Goal: Task Accomplishment & Management: Manage account settings

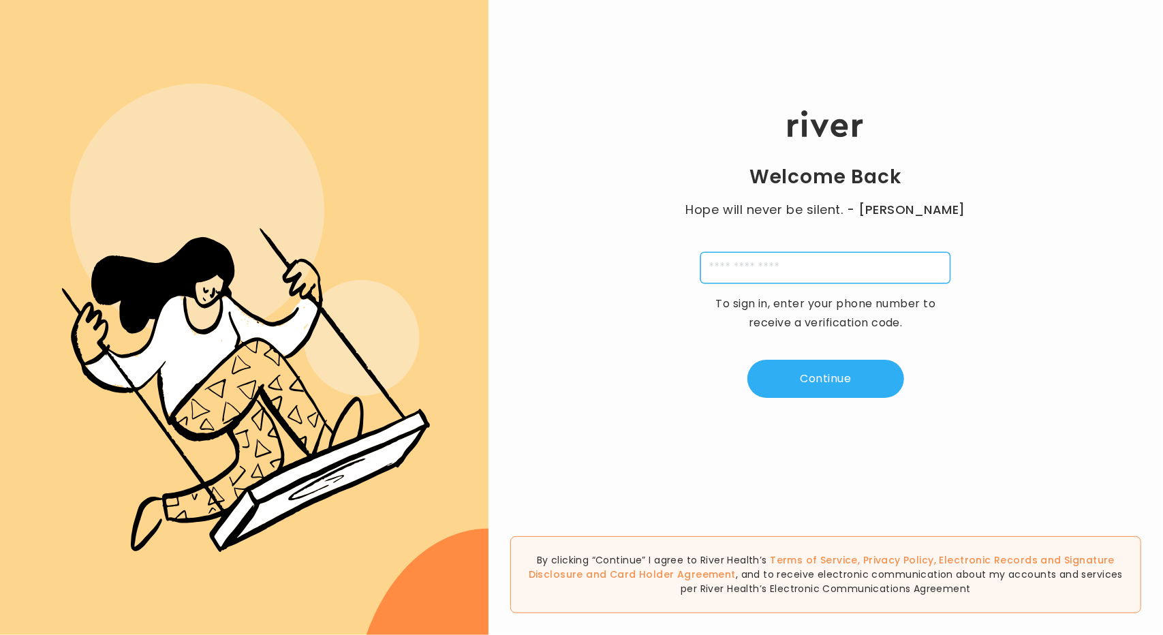
click at [780, 261] on input "tel" at bounding box center [825, 267] width 250 height 31
paste input "**********"
type input "**********"
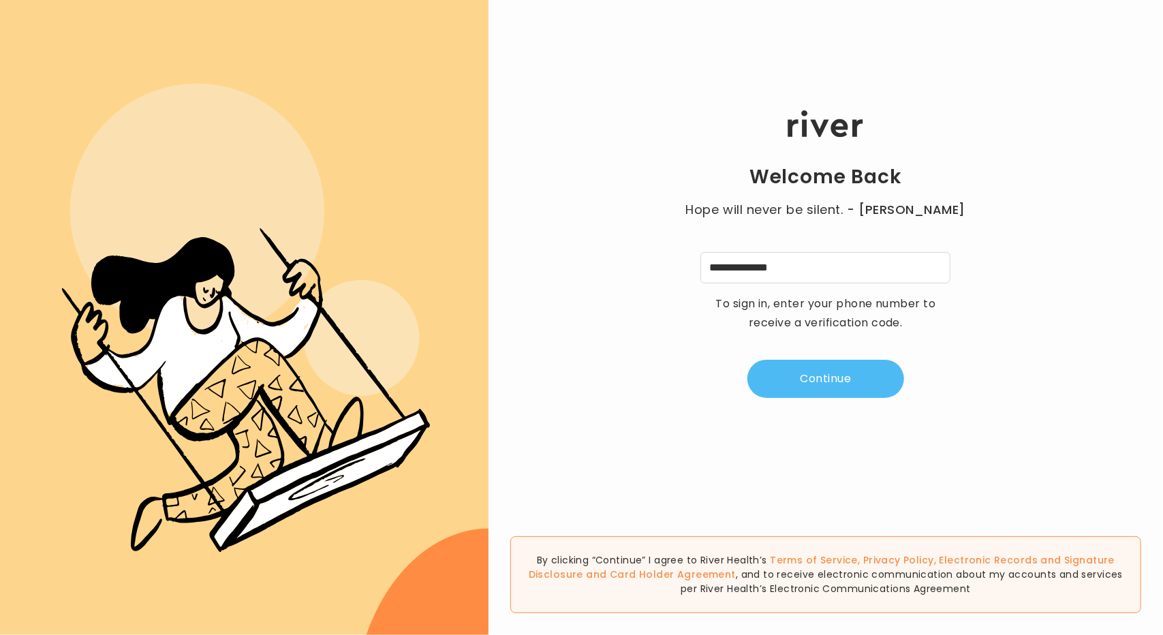
click at [826, 377] on button "Continue" at bounding box center [825, 379] width 157 height 38
type input "*"
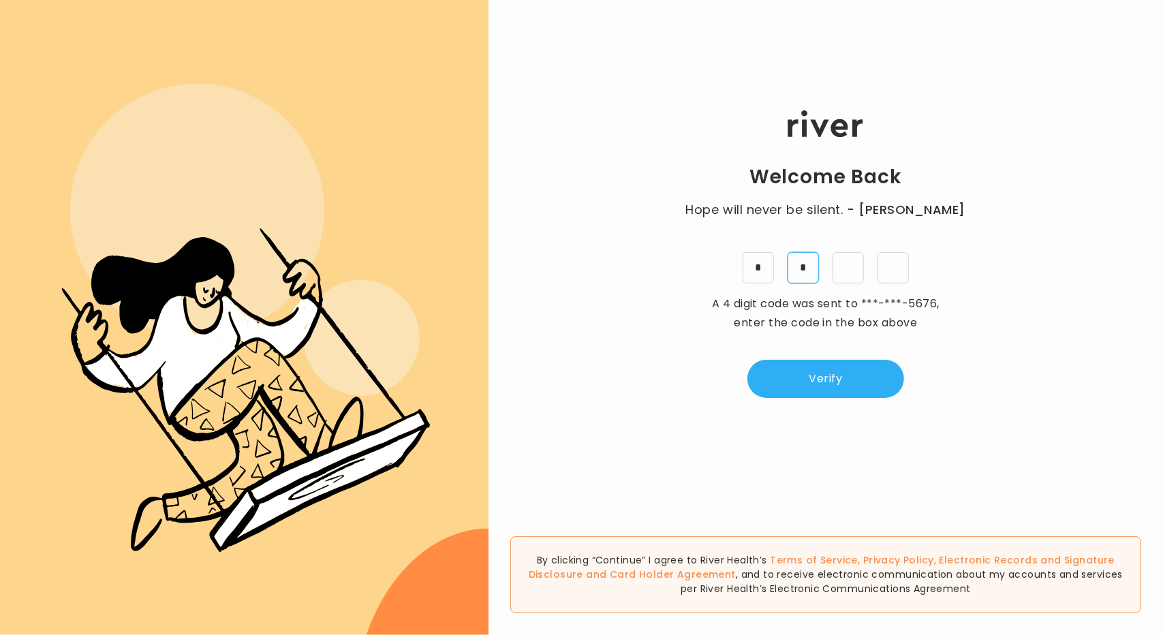
type input "*"
click at [805, 388] on button "Verify" at bounding box center [825, 379] width 157 height 38
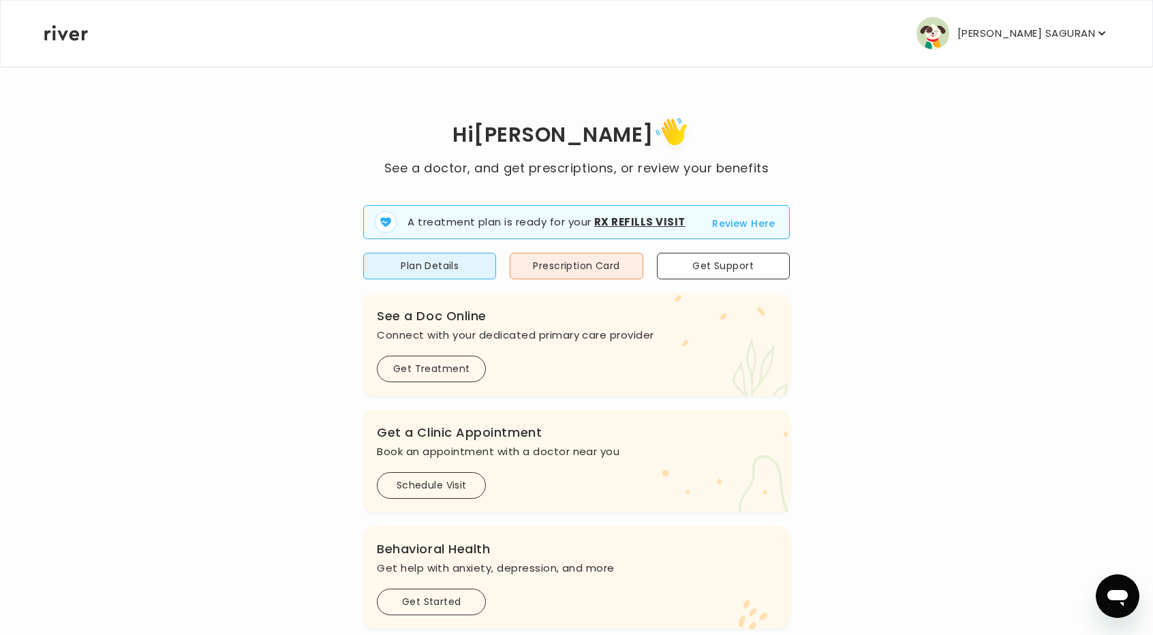
click at [1083, 32] on p "[PERSON_NAME] SAGURAN" at bounding box center [1026, 33] width 138 height 19
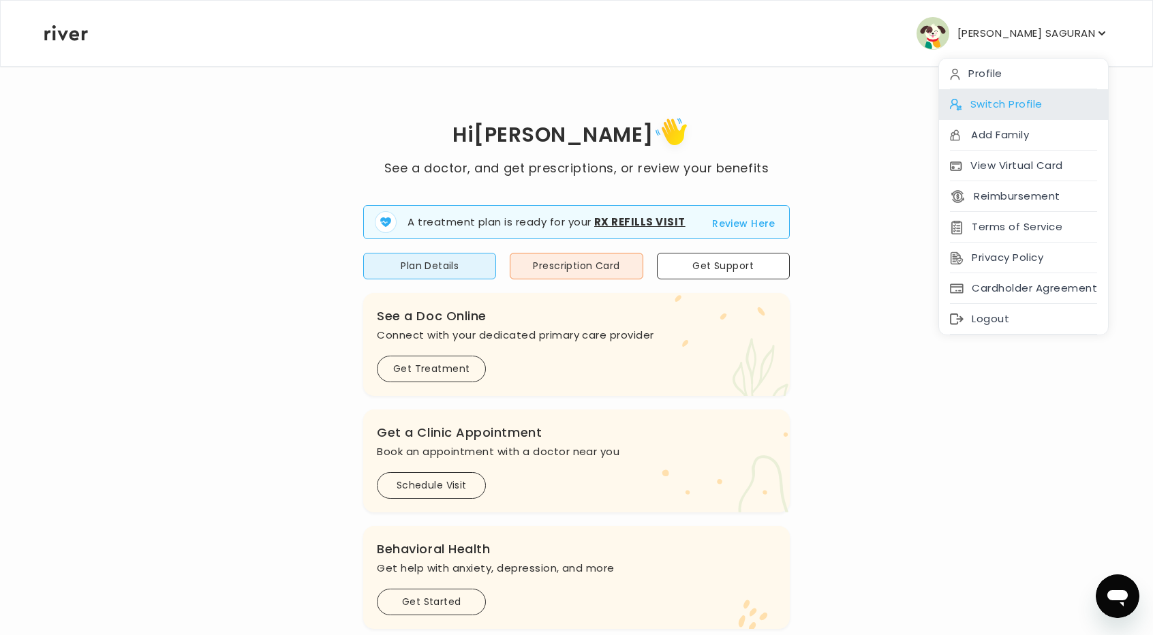
click at [1012, 108] on div "Switch Profile" at bounding box center [1023, 104] width 169 height 31
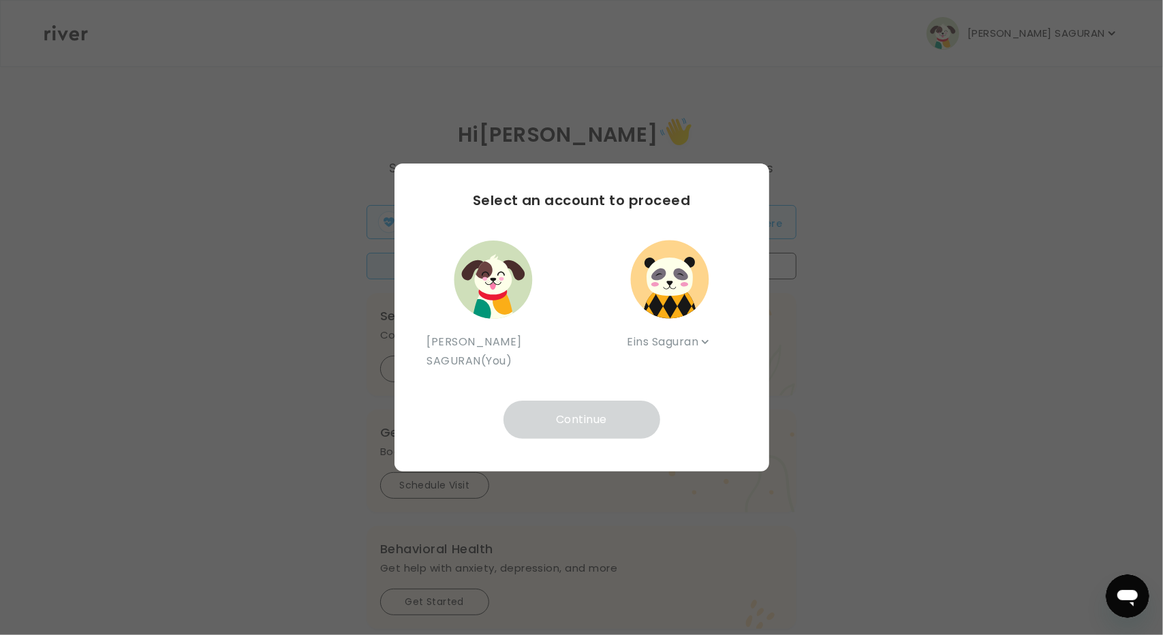
click at [683, 283] on img "button" at bounding box center [670, 279] width 82 height 82
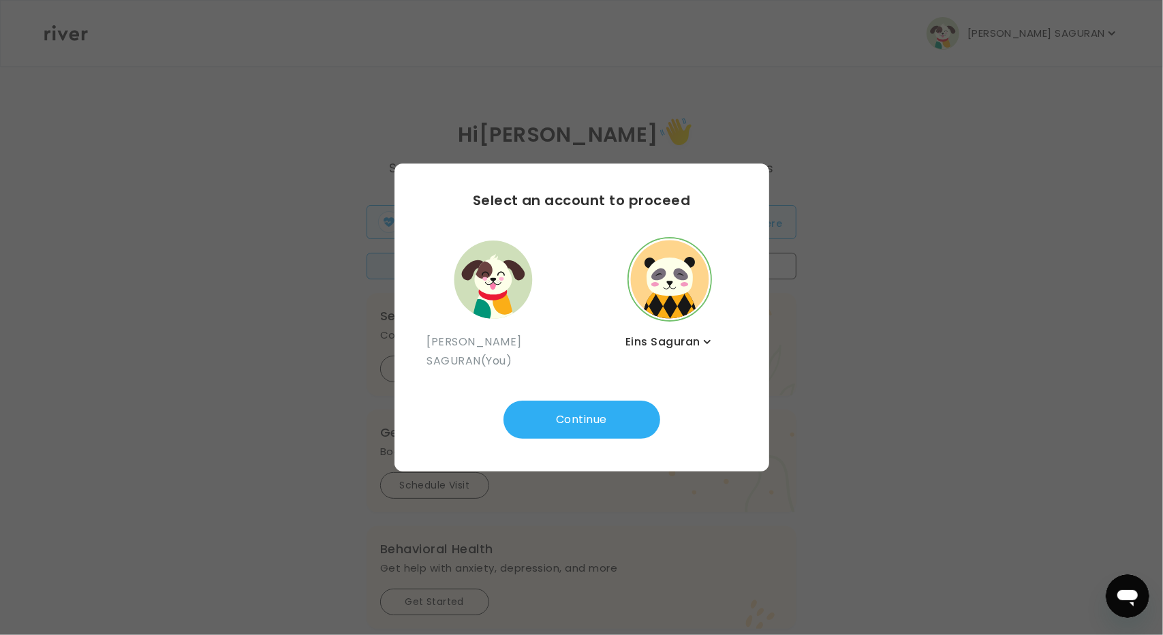
click at [707, 343] on icon "button" at bounding box center [707, 342] width 7 height 4
click at [729, 228] on div "Select an account to proceed [PERSON_NAME] SAGURAN (You) Eins Saguran Eins Sagu…" at bounding box center [581, 318] width 375 height 308
click at [521, 294] on img "button" at bounding box center [493, 279] width 82 height 82
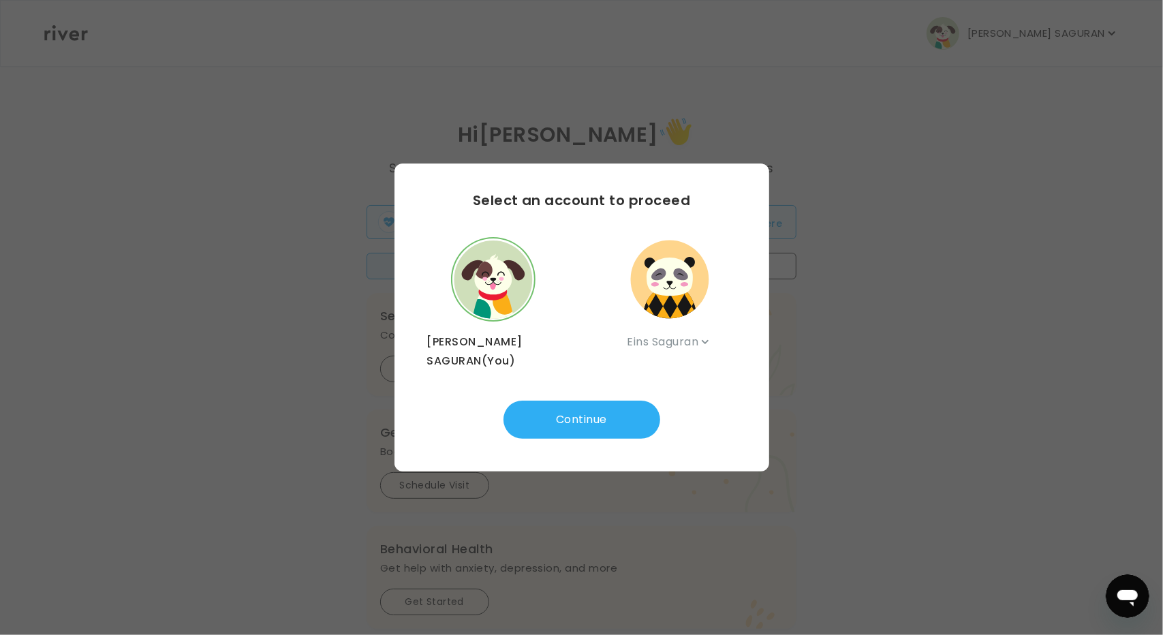
click at [681, 288] on img "button" at bounding box center [670, 279] width 82 height 82
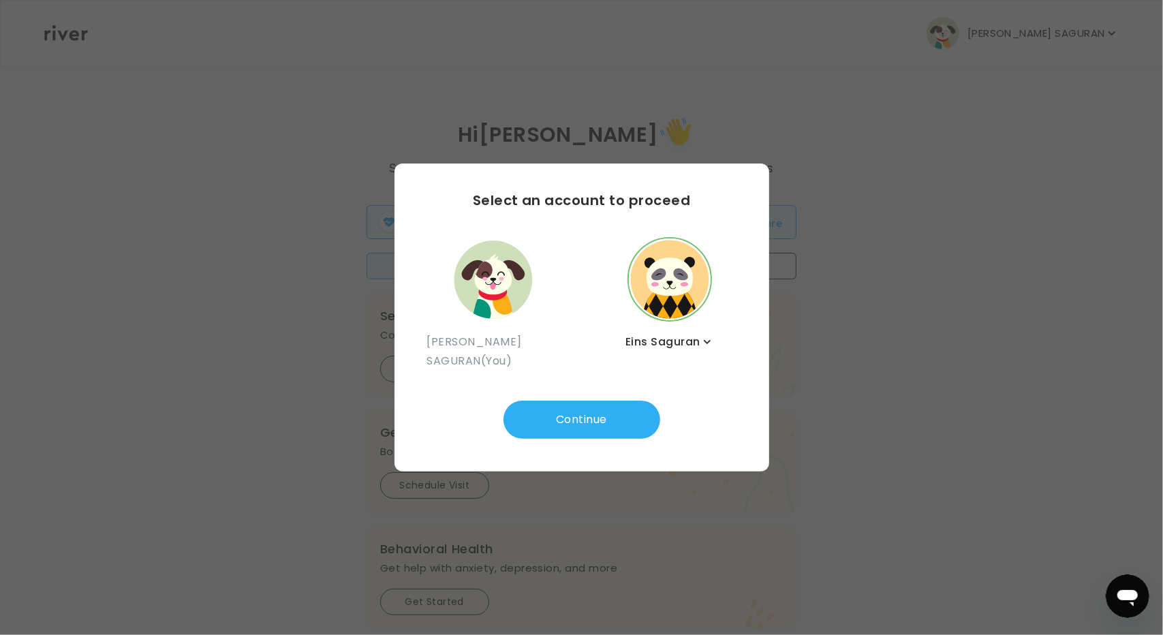
click at [707, 339] on icon "button" at bounding box center [707, 342] width 14 height 14
click at [729, 211] on div "Select an account to proceed [PERSON_NAME] SAGURAN (You) Eins Saguran Eins Sagu…" at bounding box center [581, 318] width 375 height 308
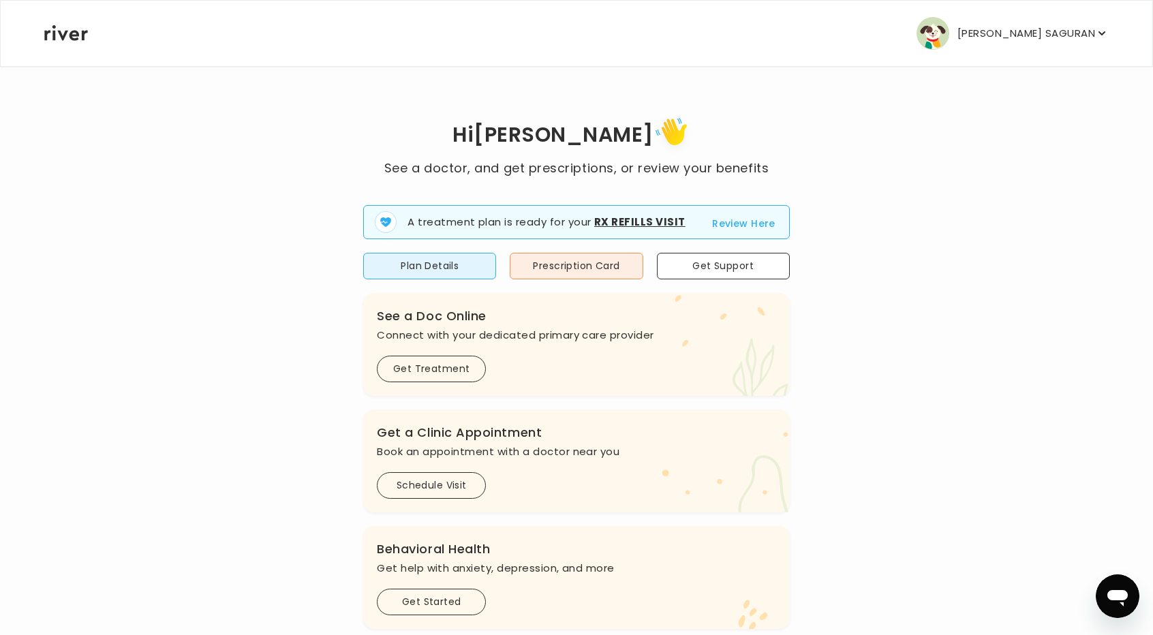
click at [1060, 40] on p "[PERSON_NAME] SAGURAN" at bounding box center [1026, 33] width 138 height 19
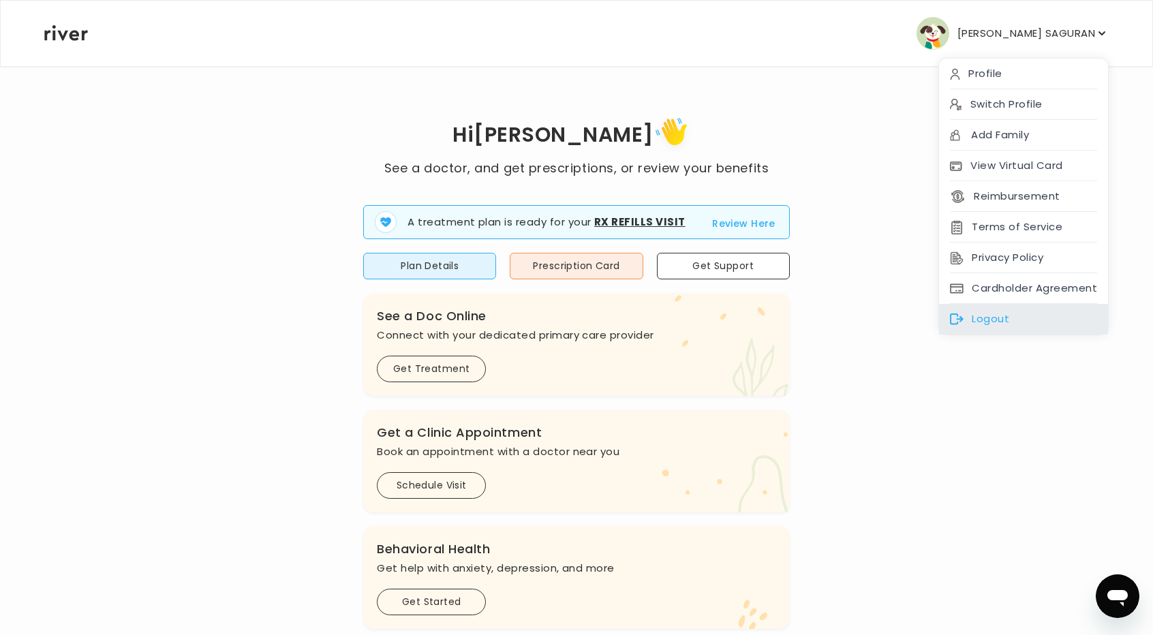
click at [987, 310] on div "Logout" at bounding box center [1023, 319] width 169 height 31
